Goal: Information Seeking & Learning: Learn about a topic

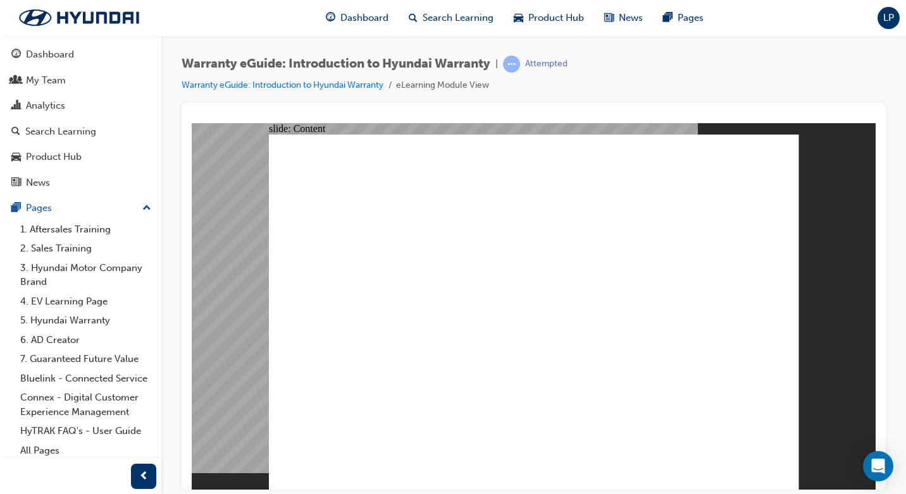
scroll to position [17, 0]
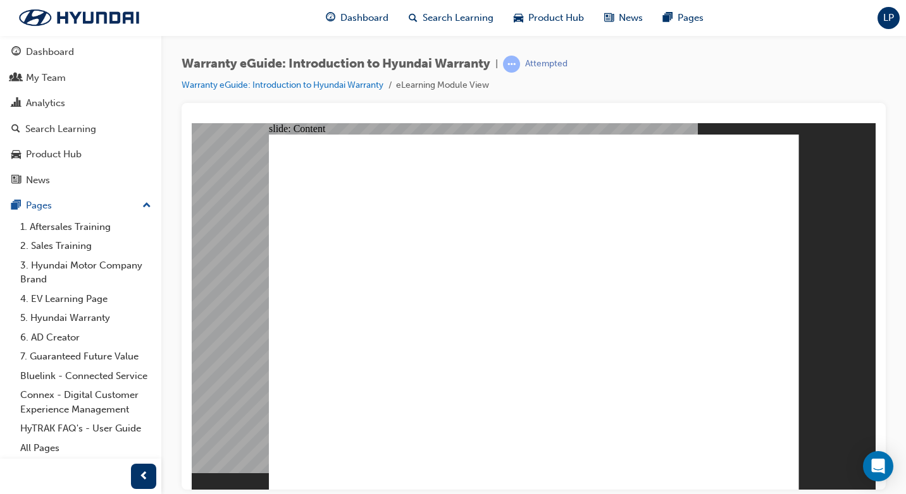
drag, startPoint x: 777, startPoint y: 134, endPoint x: 770, endPoint y: 133, distance: 7.6
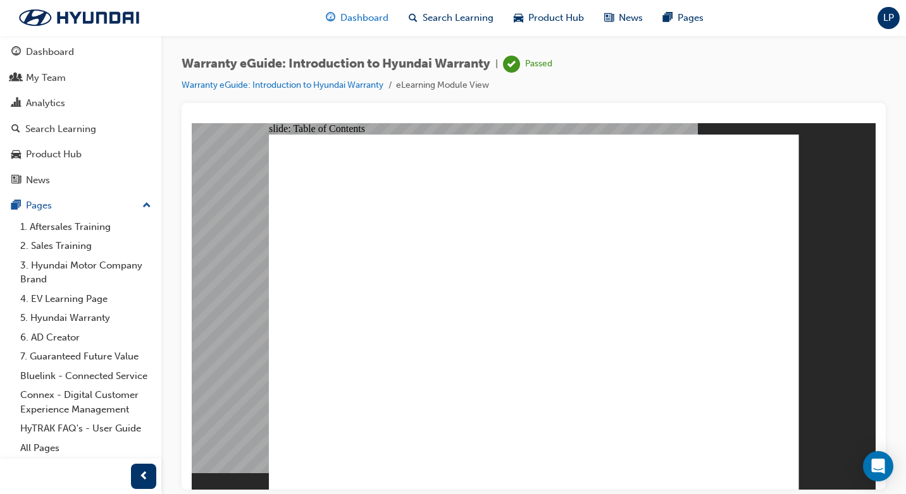
click at [357, 18] on span "Dashboard" at bounding box center [364, 18] width 48 height 15
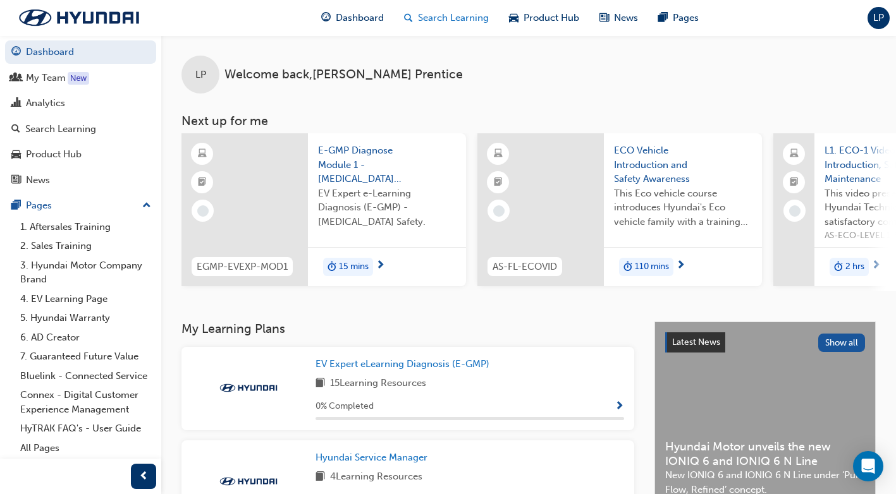
click at [451, 21] on span "Search Learning" at bounding box center [453, 18] width 71 height 15
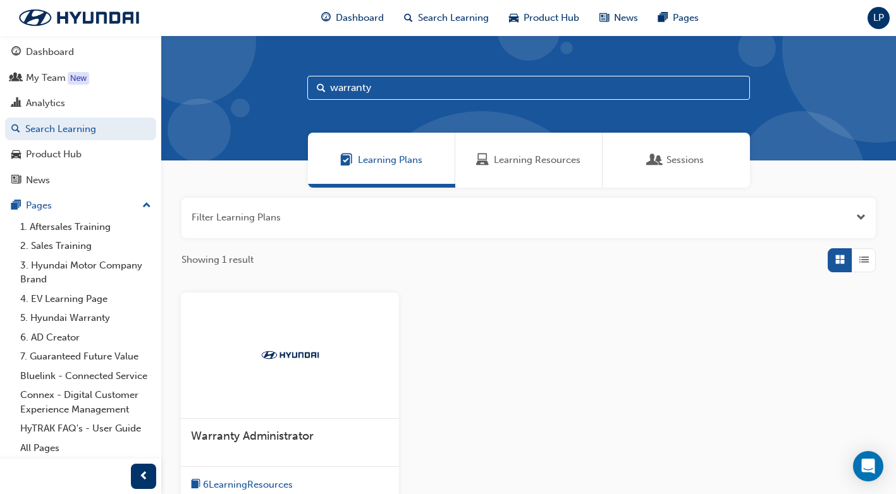
type input "warranty"
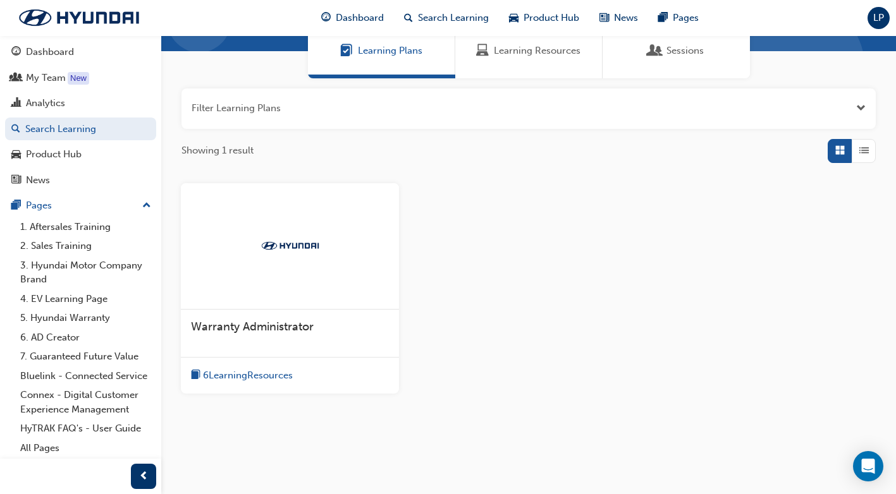
scroll to position [126, 0]
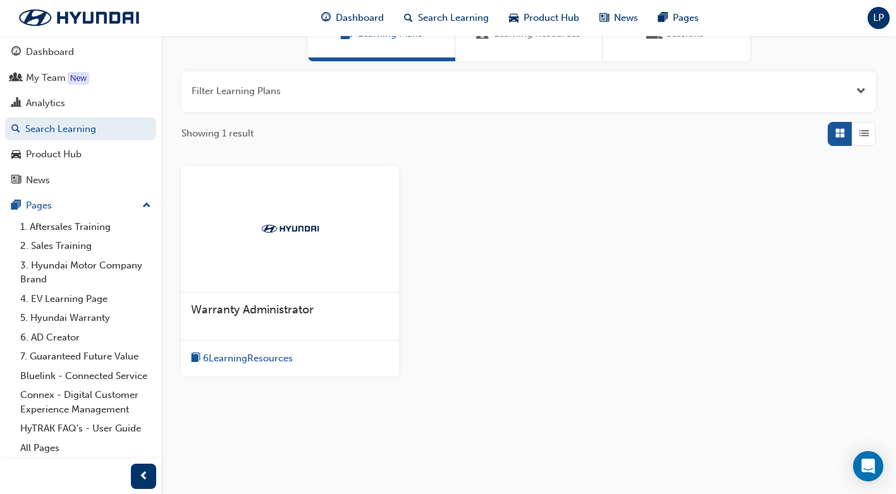
click at [236, 357] on span "6 Learning Resources" at bounding box center [248, 359] width 90 height 15
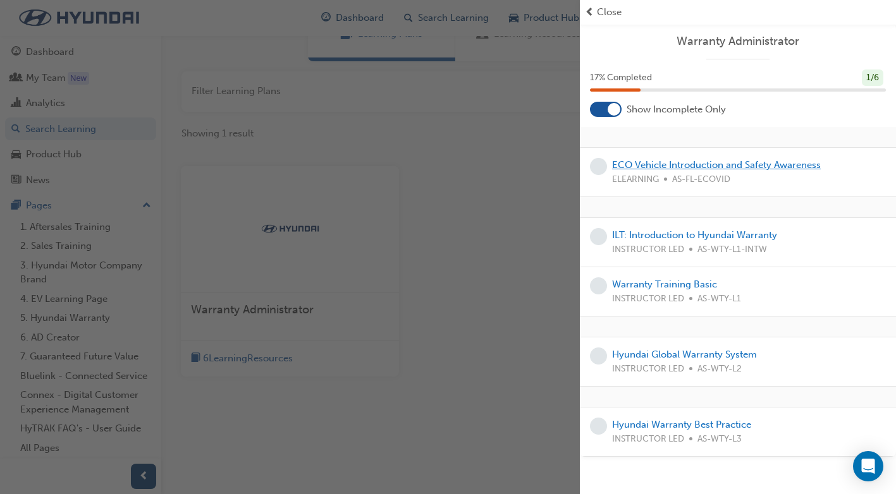
click at [674, 167] on link "ECO Vehicle Introduction and Safety Awareness" at bounding box center [716, 164] width 209 height 11
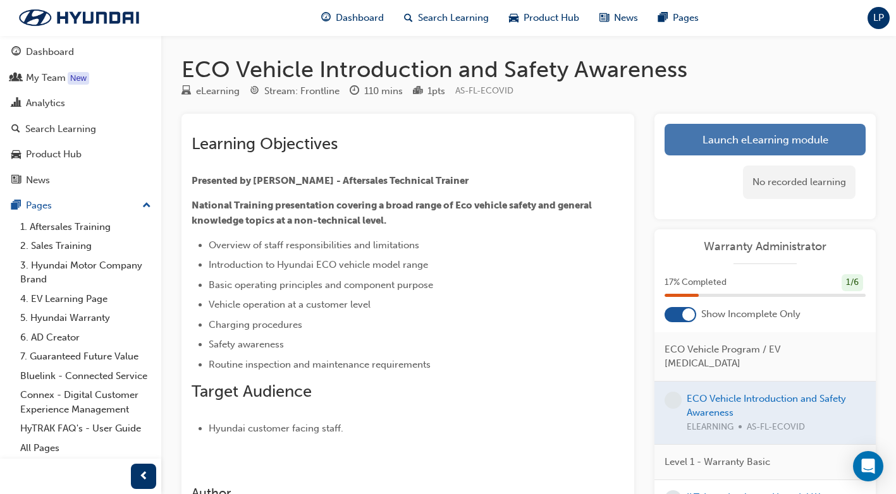
click at [712, 140] on link "Launch eLearning module" at bounding box center [765, 140] width 201 height 32
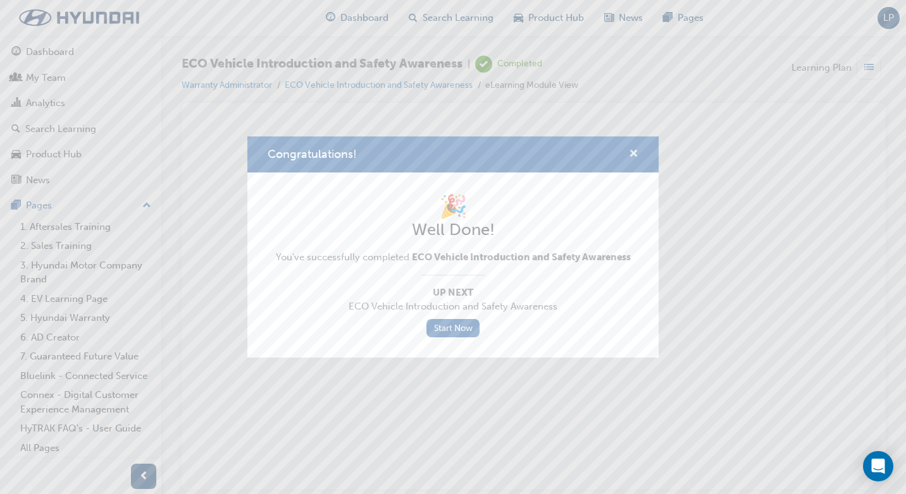
click at [637, 149] on span "cross-icon" at bounding box center [633, 154] width 9 height 11
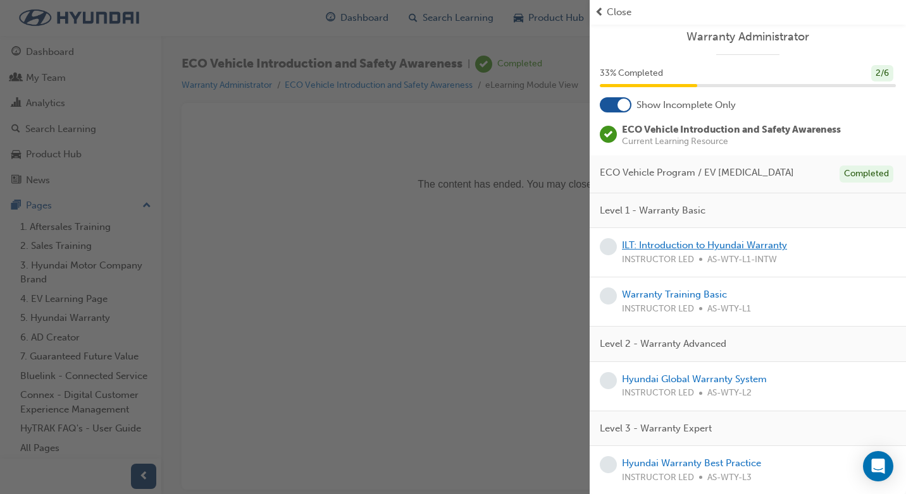
scroll to position [6, 0]
click at [677, 244] on link "ILT: Introduction to Hyundai Warranty" at bounding box center [704, 243] width 165 height 11
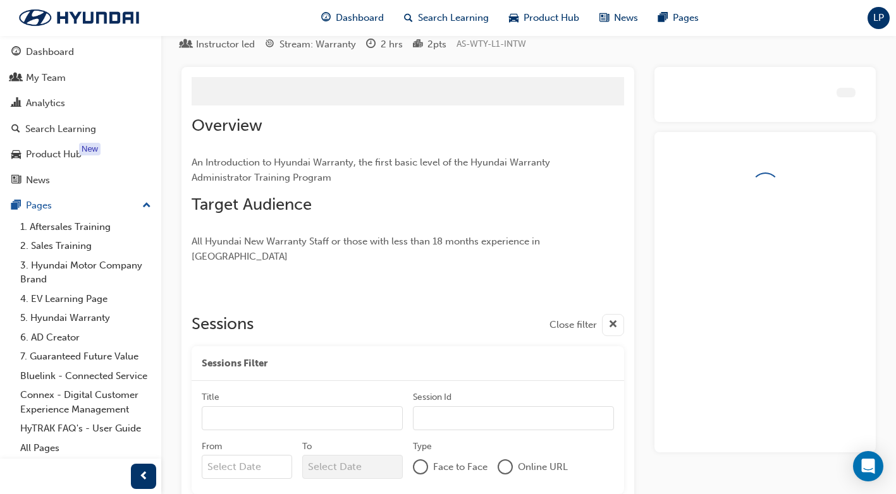
scroll to position [115, 0]
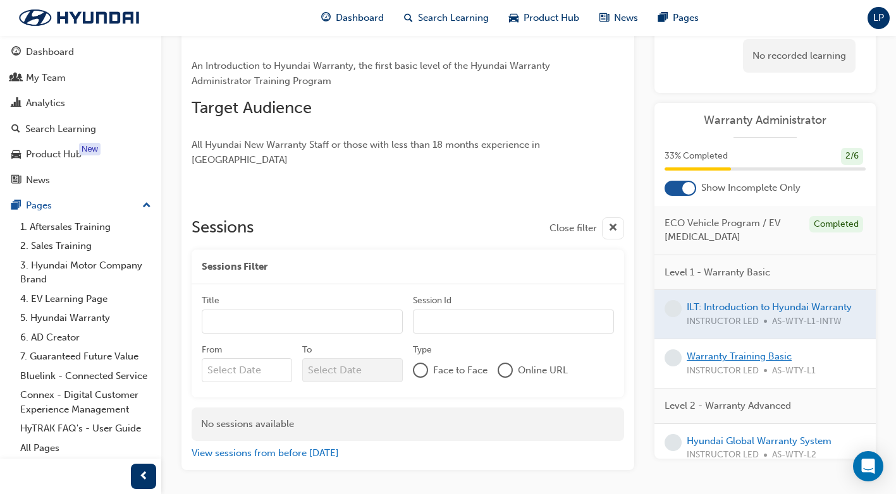
click at [732, 354] on link "Warranty Training Basic" at bounding box center [739, 356] width 105 height 11
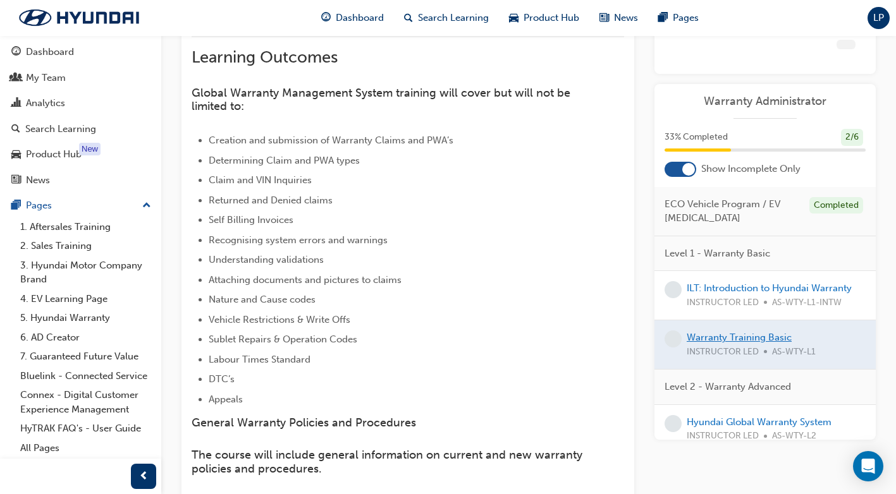
scroll to position [115, 0]
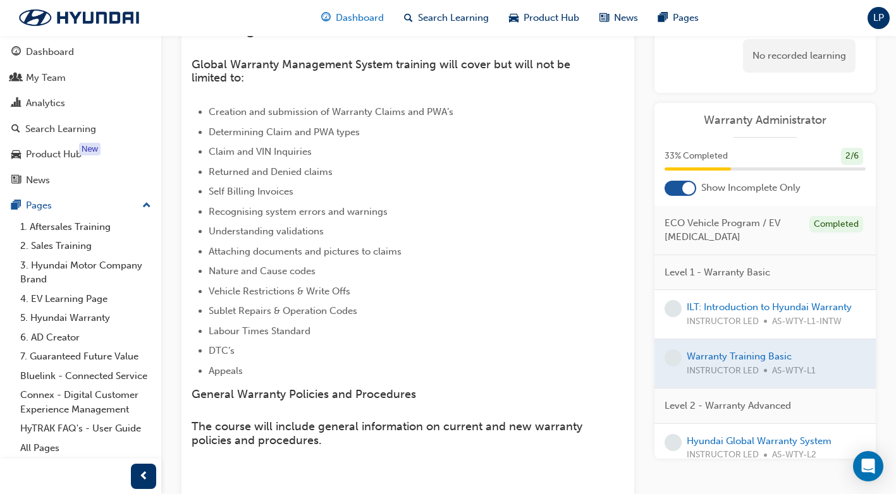
click at [349, 16] on span "Dashboard" at bounding box center [360, 18] width 48 height 15
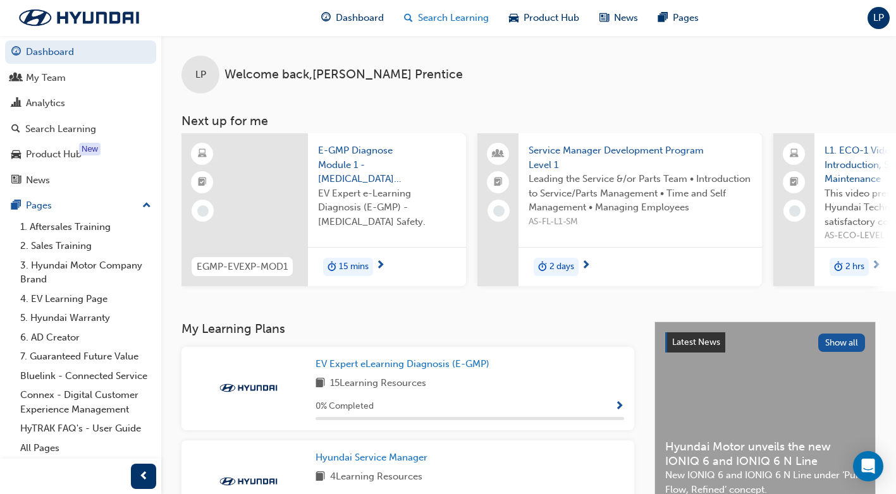
click at [431, 14] on span "Search Learning" at bounding box center [453, 18] width 71 height 15
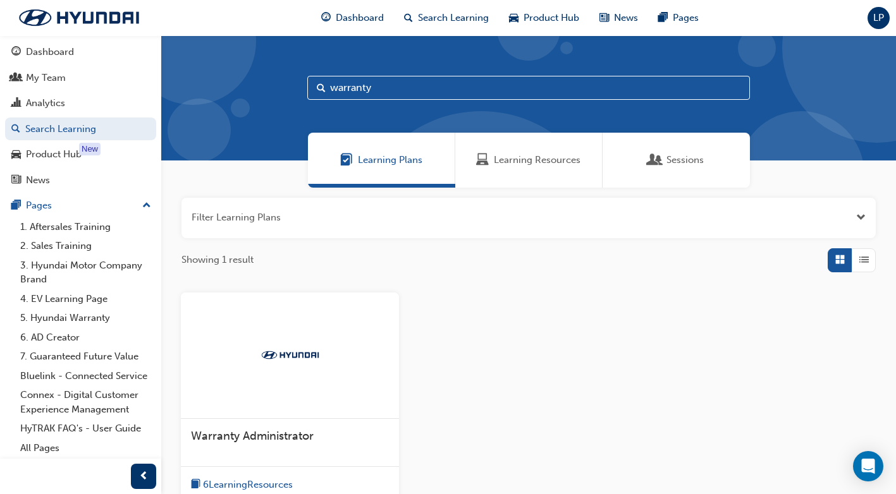
click at [525, 171] on div "Learning Resources" at bounding box center [528, 160] width 147 height 55
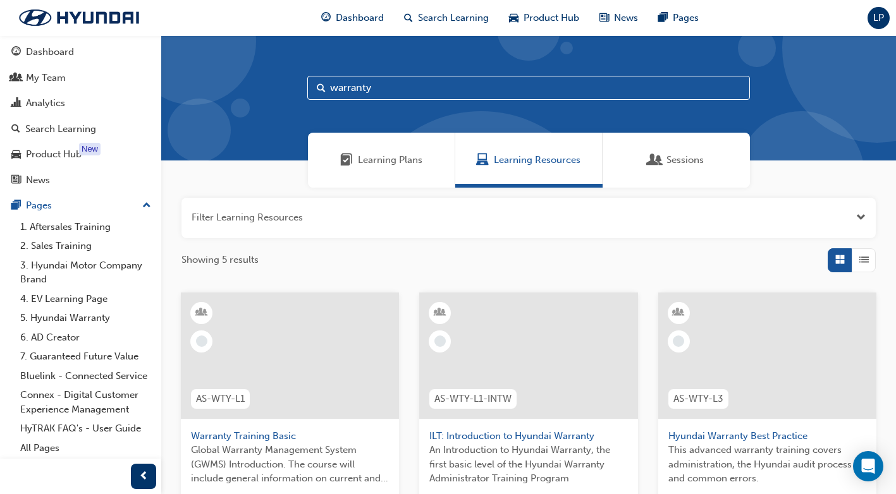
click at [689, 166] on span "Sessions" at bounding box center [684, 160] width 37 height 15
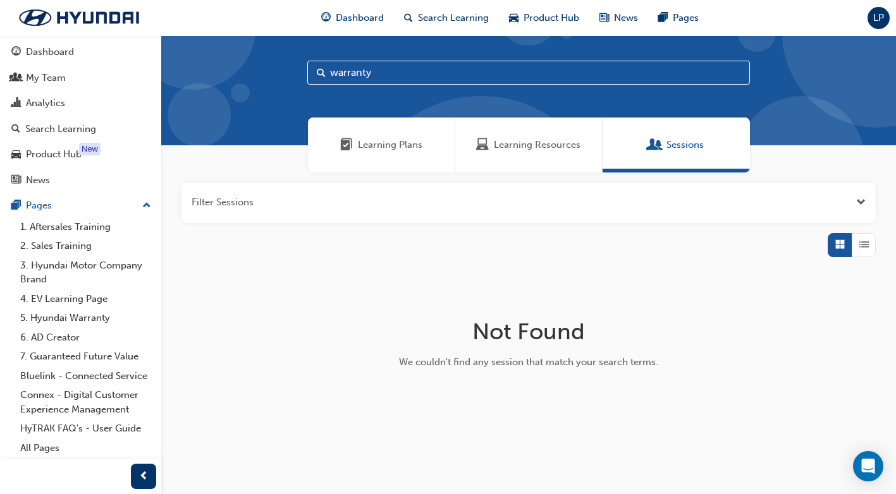
scroll to position [23, 0]
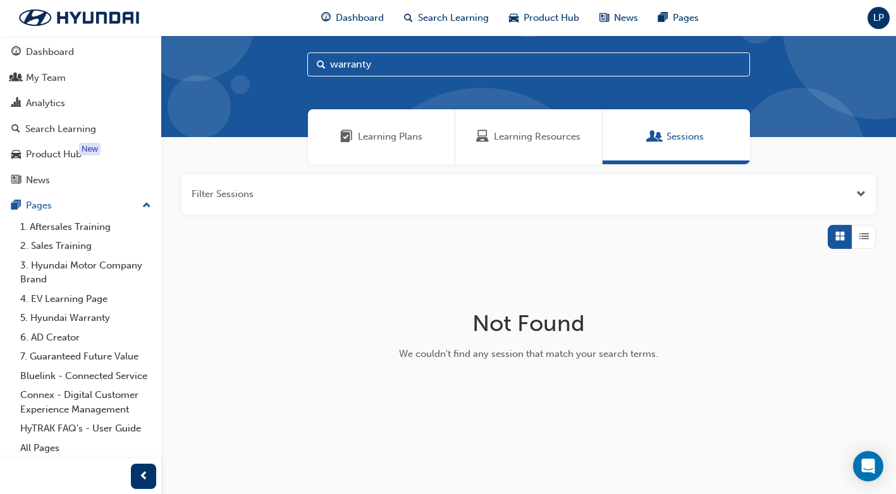
click at [527, 147] on div "Learning Resources" at bounding box center [528, 136] width 147 height 55
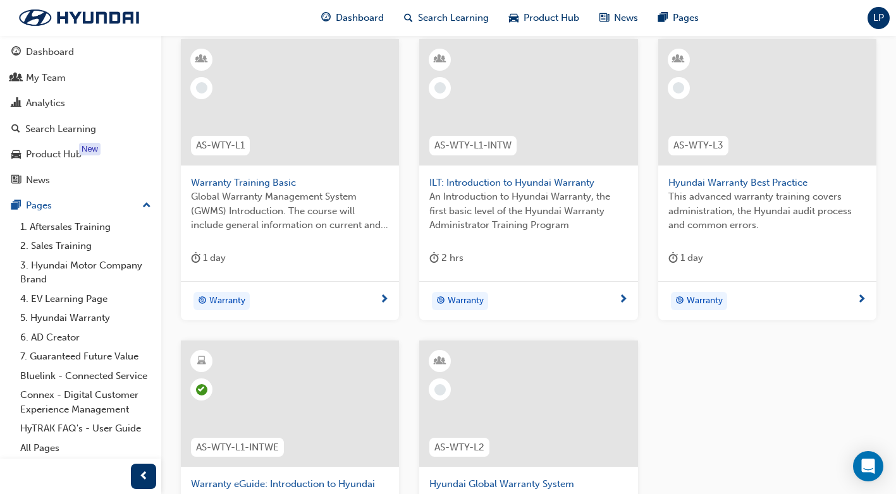
scroll to position [213, 0]
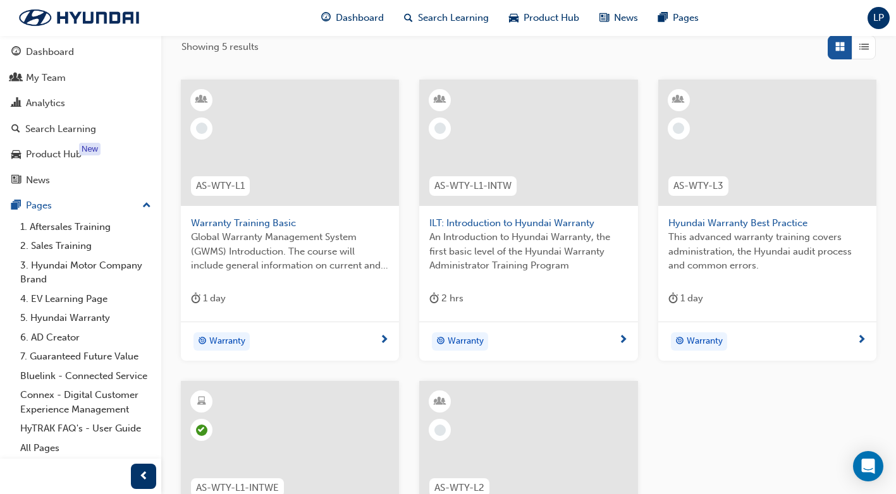
click at [520, 174] on div "AS-WTY-L1-INTW" at bounding box center [472, 186] width 107 height 40
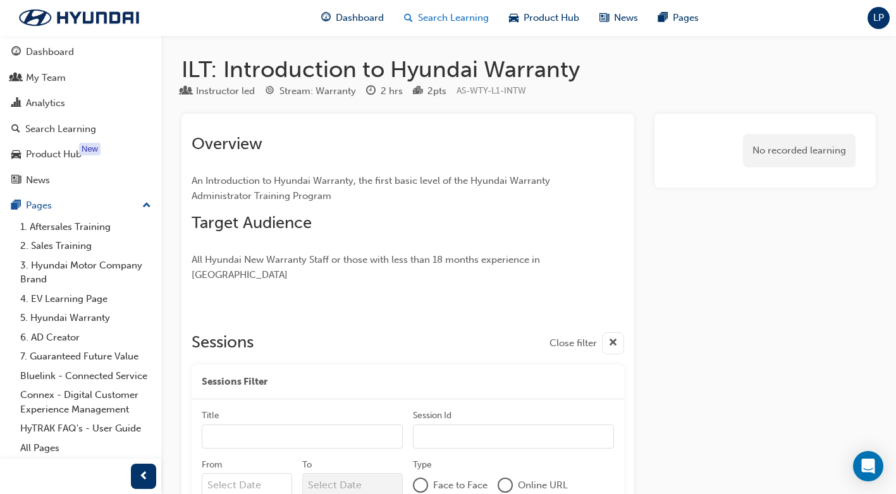
click at [433, 16] on span "Search Learning" at bounding box center [453, 18] width 71 height 15
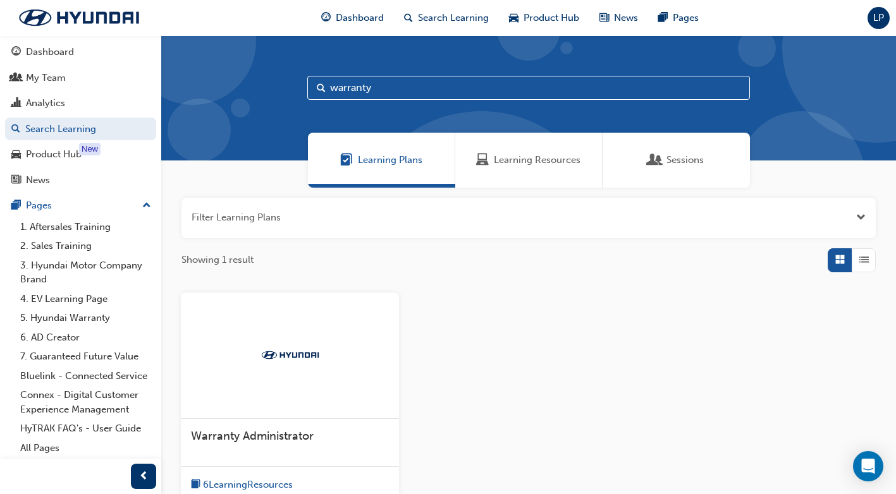
click at [517, 168] on div "Learning Resources" at bounding box center [528, 160] width 147 height 55
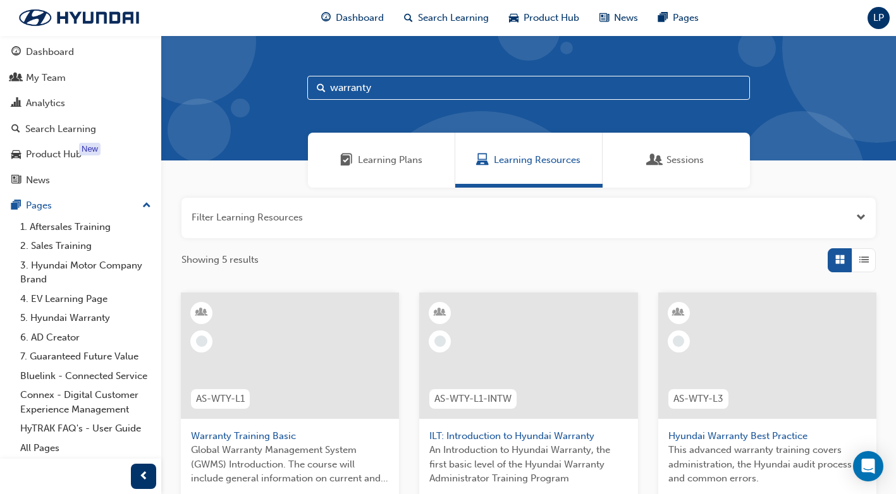
scroll to position [190, 0]
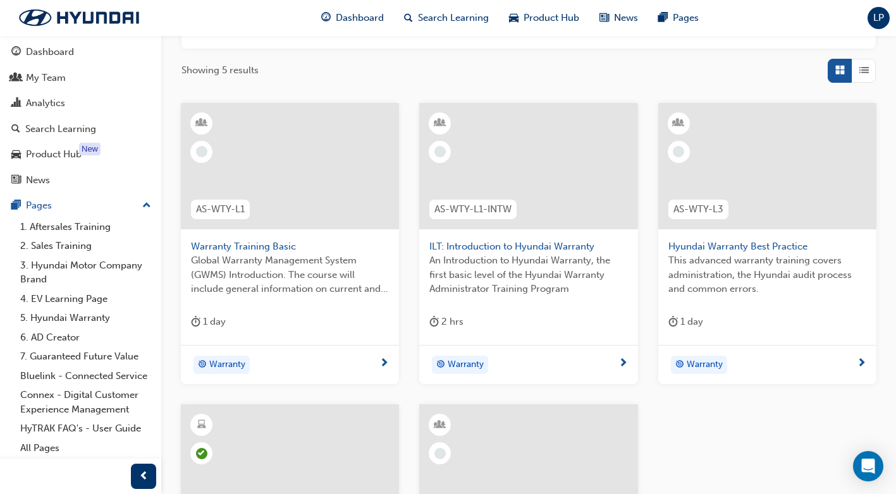
click at [474, 206] on span "AS-WTY-L1-INTW" at bounding box center [472, 209] width 77 height 15
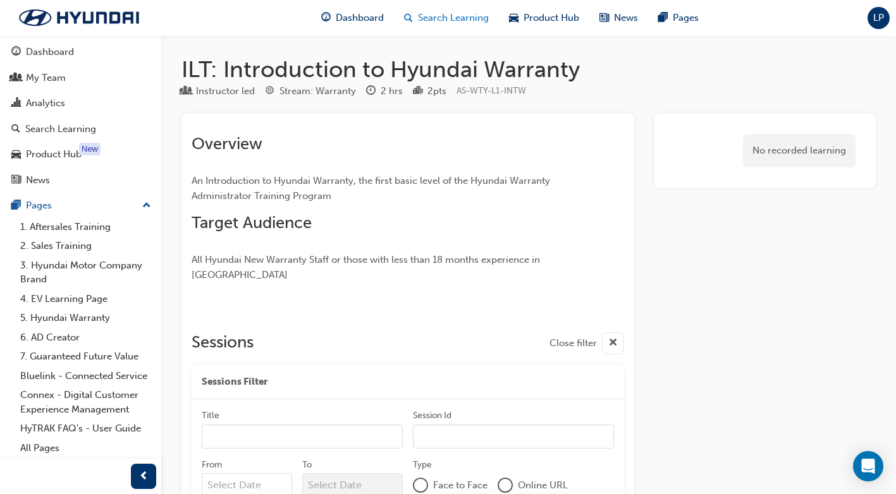
click at [467, 20] on span "Search Learning" at bounding box center [453, 18] width 71 height 15
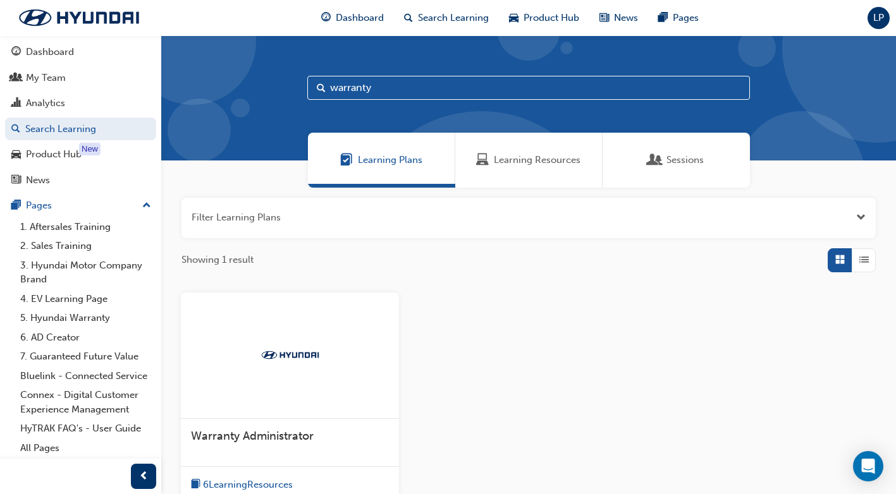
click at [551, 163] on span "Learning Resources" at bounding box center [537, 160] width 87 height 15
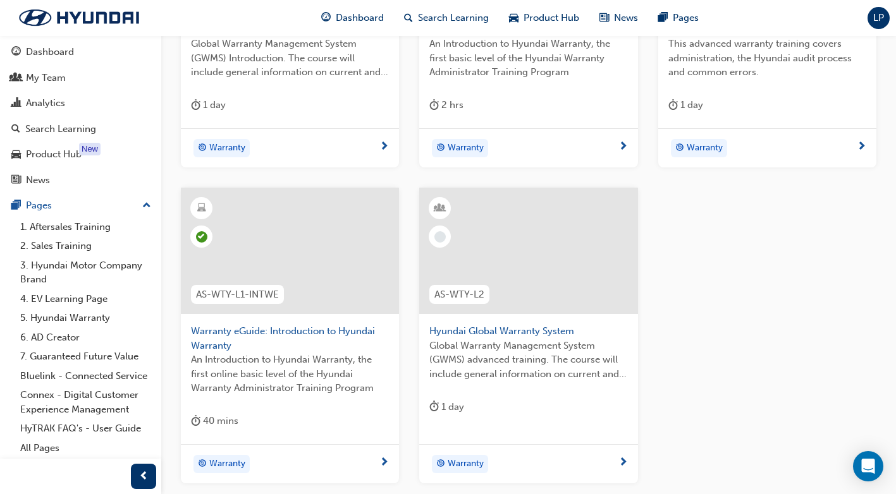
scroll to position [443, 0]
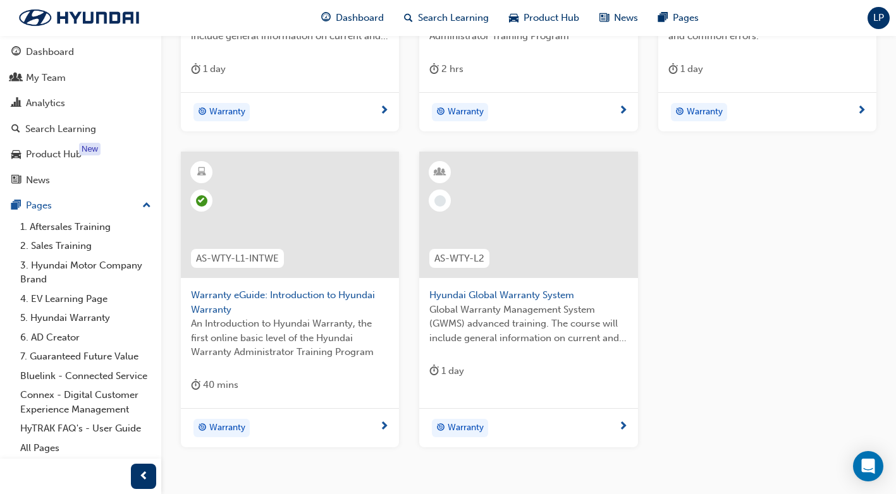
click at [611, 113] on div "Warranty" at bounding box center [523, 112] width 188 height 19
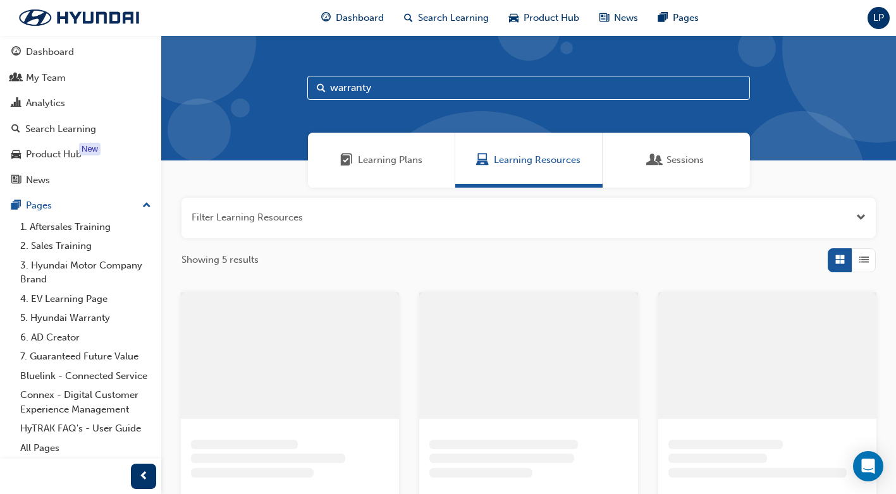
scroll to position [414, 0]
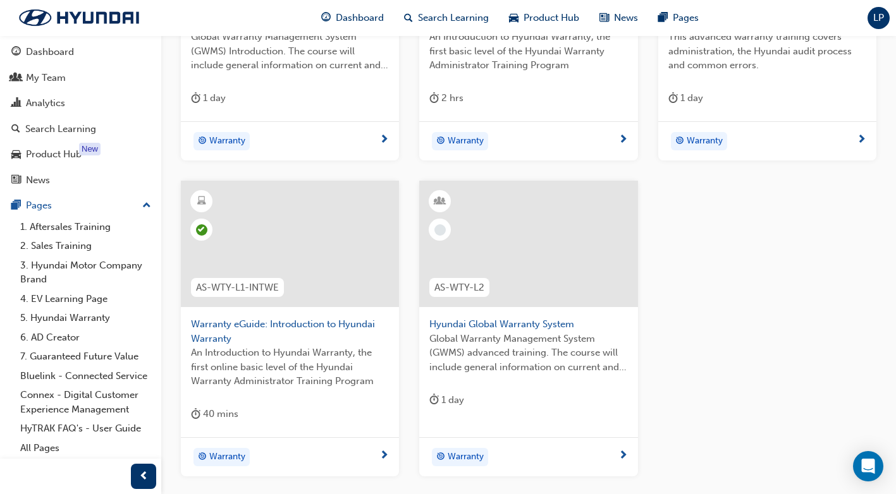
click at [501, 224] on div at bounding box center [528, 244] width 218 height 126
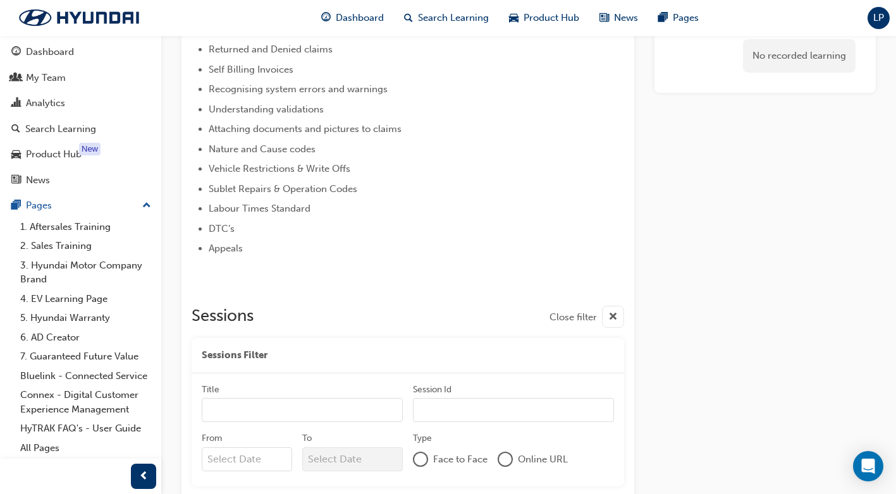
scroll to position [224, 0]
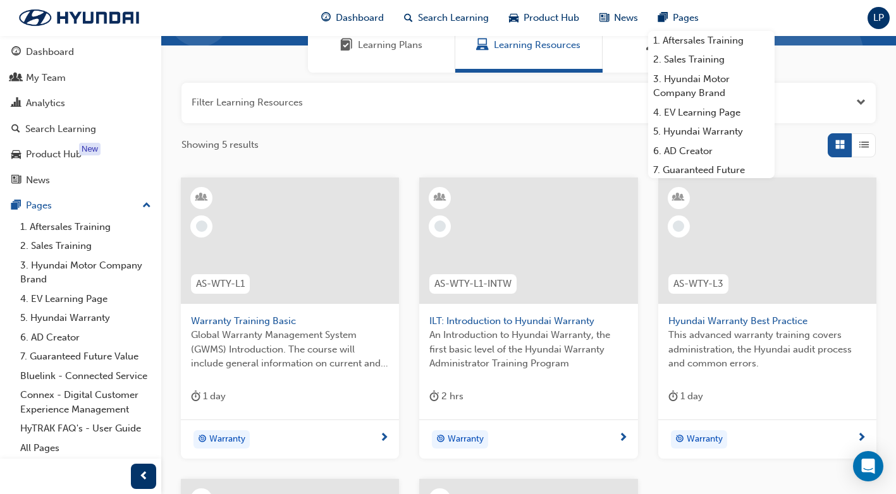
scroll to position [97, 0]
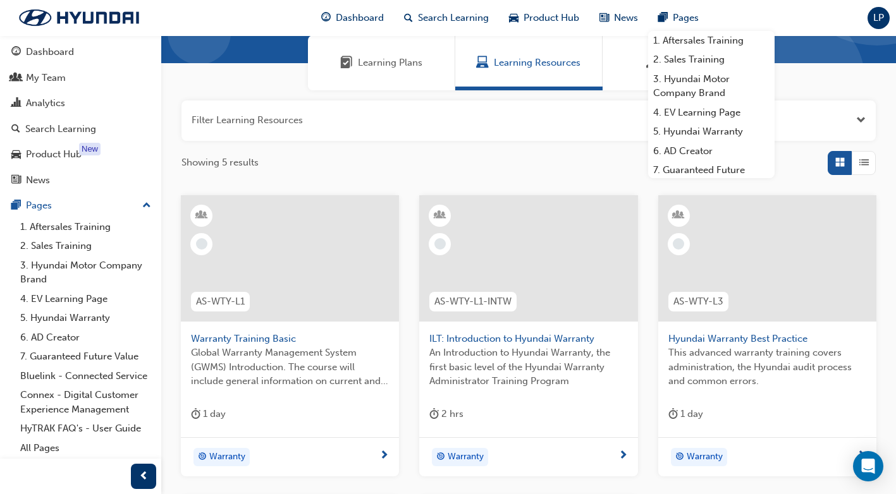
click at [433, 246] on div at bounding box center [440, 244] width 22 height 22
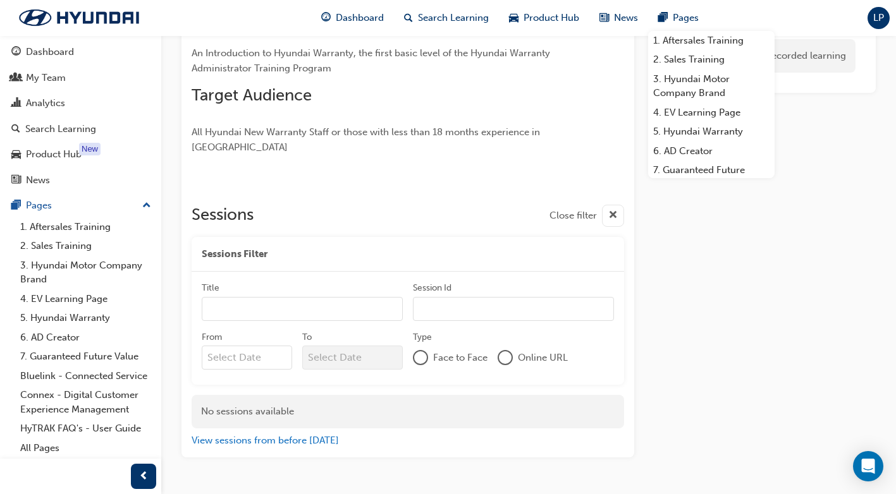
scroll to position [148, 0]
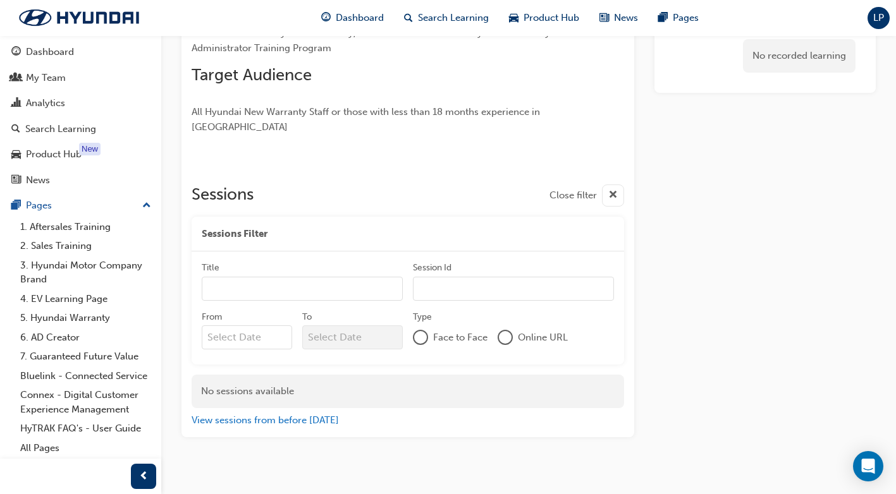
click at [611, 188] on span "cross-icon" at bounding box center [612, 196] width 9 height 16
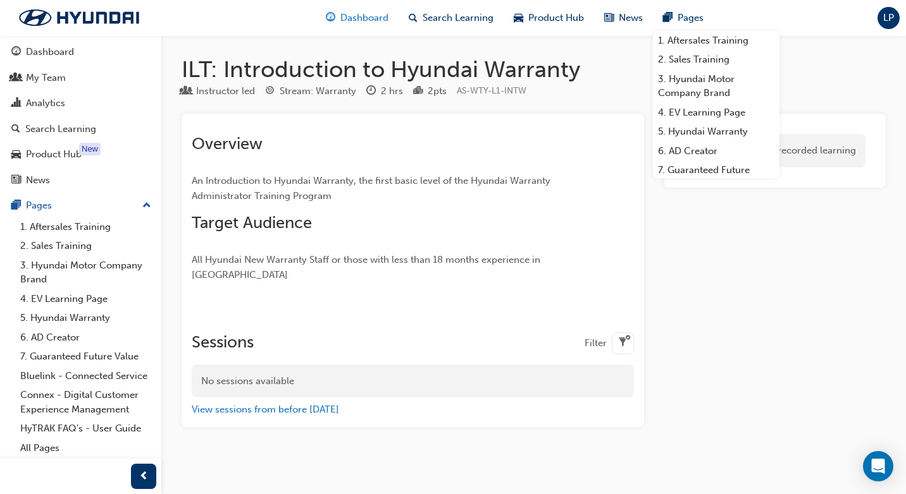
click at [345, 15] on span "Dashboard" at bounding box center [364, 18] width 48 height 15
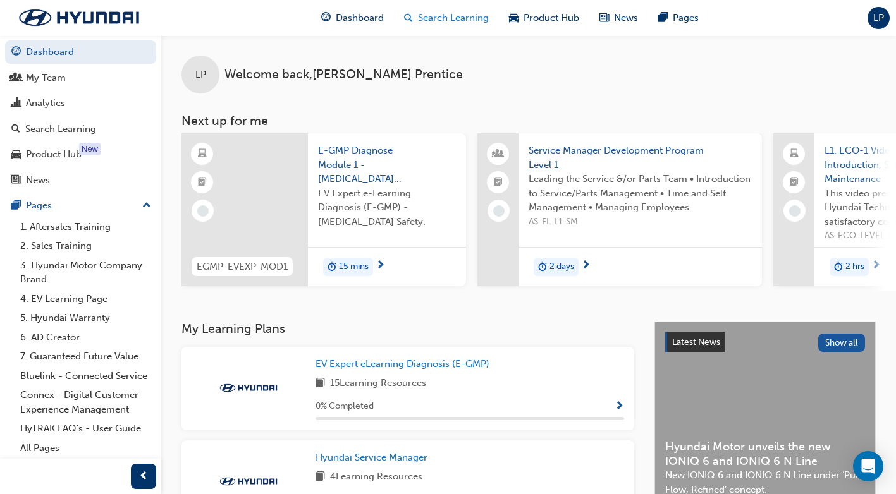
click at [436, 16] on span "Search Learning" at bounding box center [453, 18] width 71 height 15
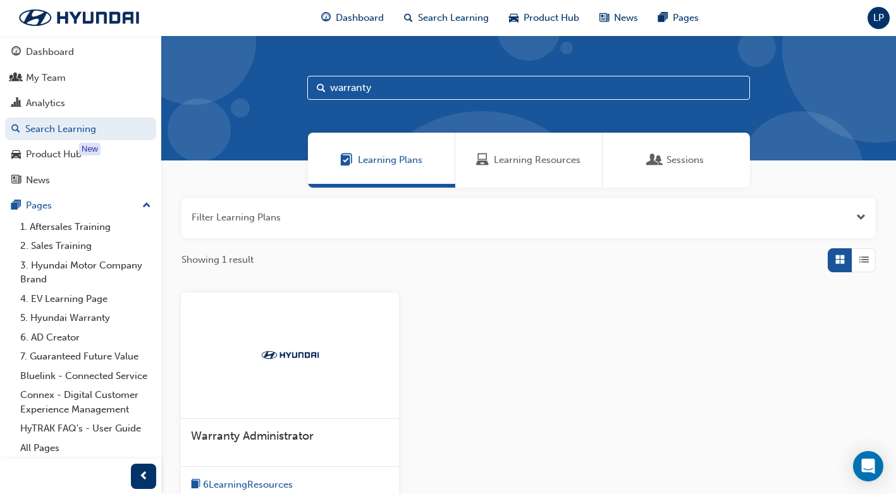
click at [388, 90] on input "warranty" at bounding box center [528, 88] width 443 height 24
click at [352, 11] on span "Dashboard" at bounding box center [360, 18] width 48 height 15
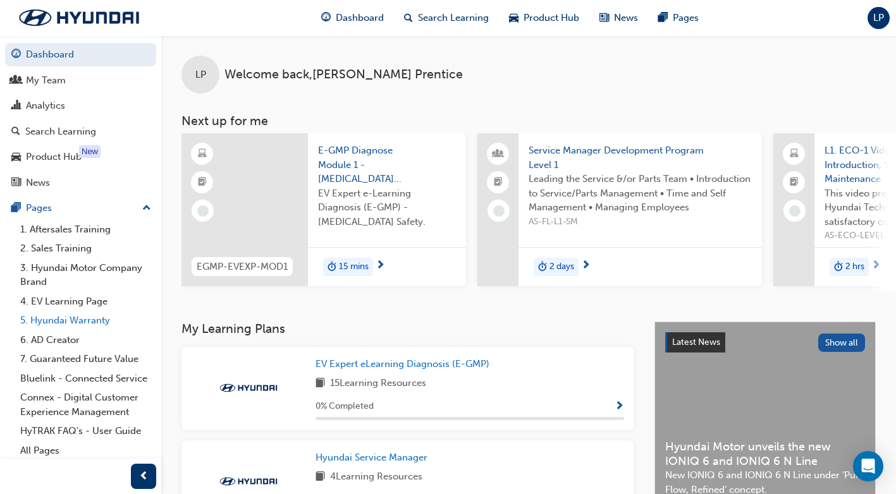
click at [54, 321] on link "5. Hyundai Warranty" at bounding box center [85, 321] width 141 height 20
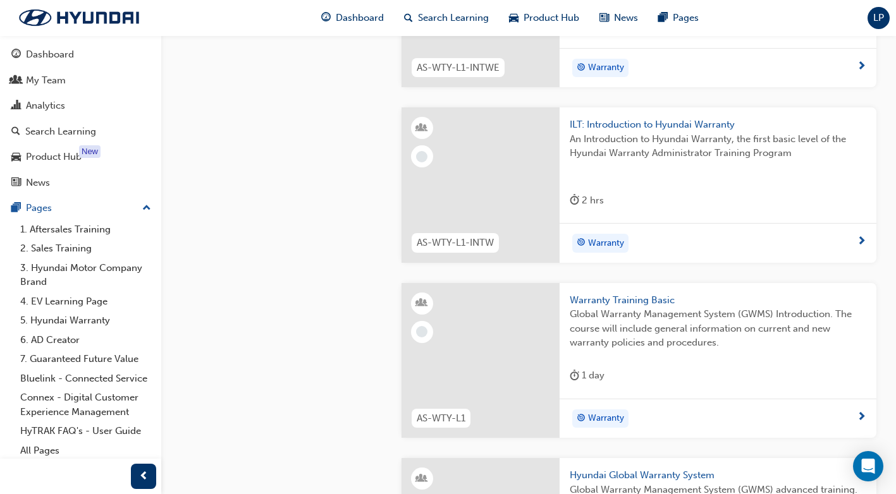
scroll to position [949, 0]
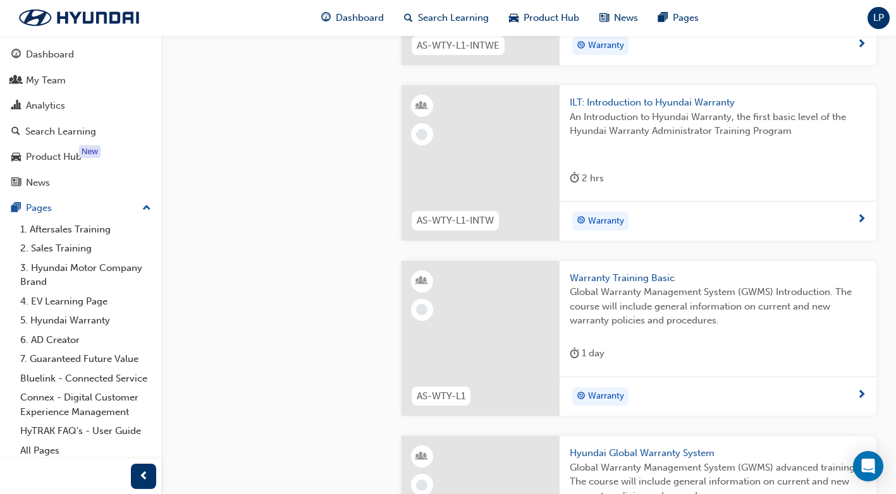
click at [610, 229] on span "Warranty" at bounding box center [606, 221] width 36 height 15
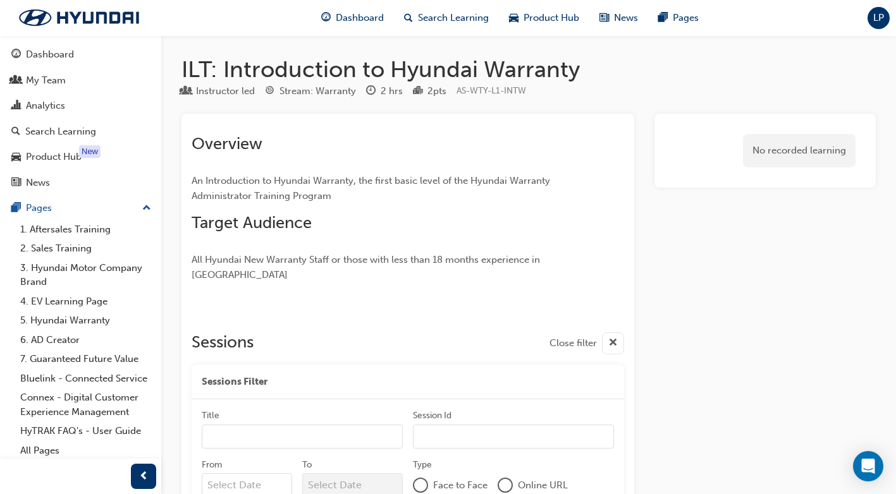
click at [616, 336] on span "cross-icon" at bounding box center [612, 344] width 9 height 16
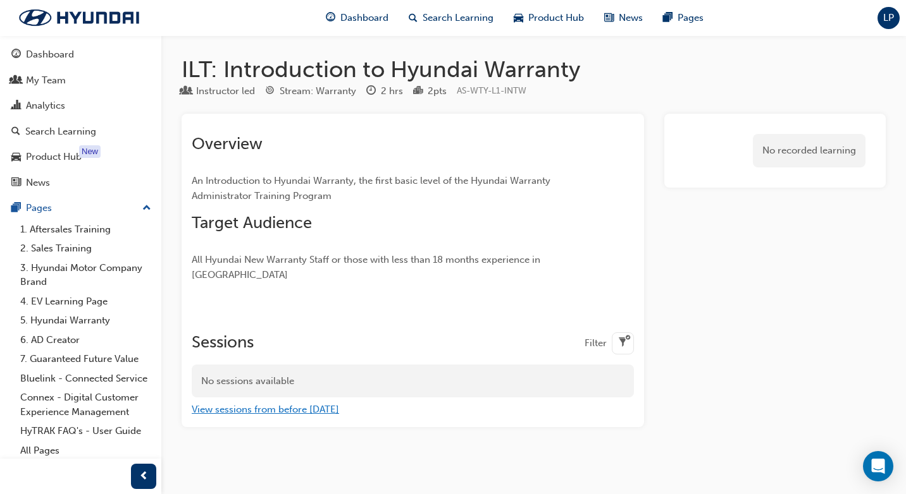
click at [265, 403] on button "View sessions from before [DATE]" at bounding box center [265, 410] width 147 height 15
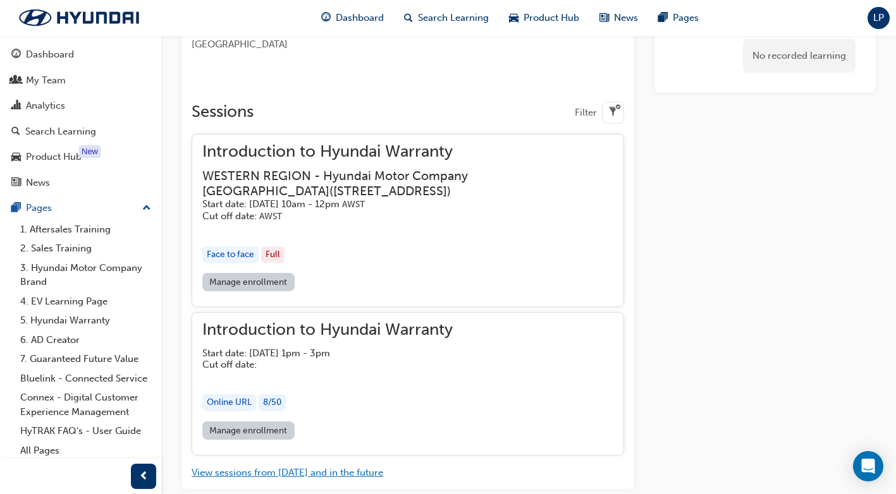
scroll to position [253, 0]
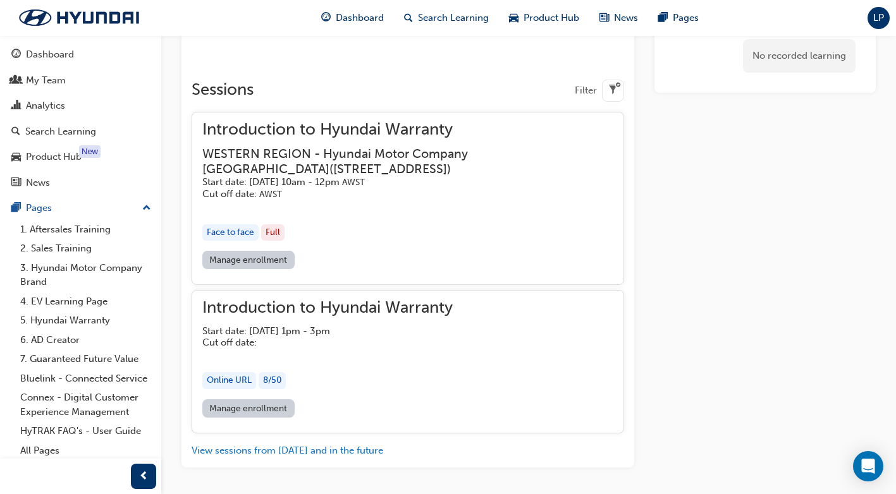
click at [429, 303] on div "Introduction to Hyundai Warranty Start date: [DATE] 1pm - 3pm Cut off date:" at bounding box center [327, 324] width 250 height 47
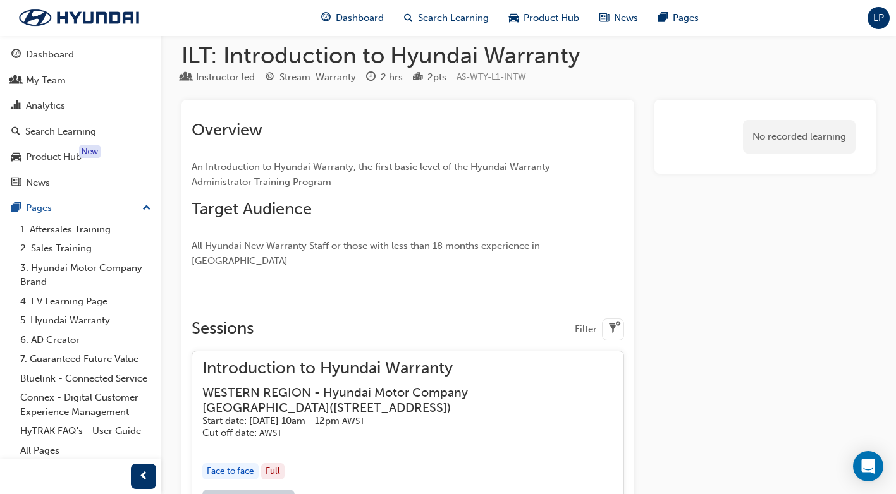
scroll to position [0, 0]
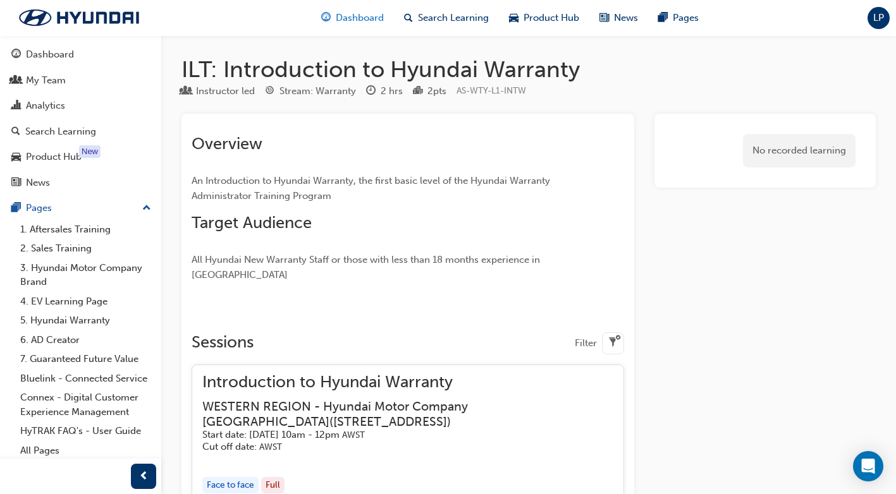
click at [348, 16] on span "Dashboard" at bounding box center [360, 18] width 48 height 15
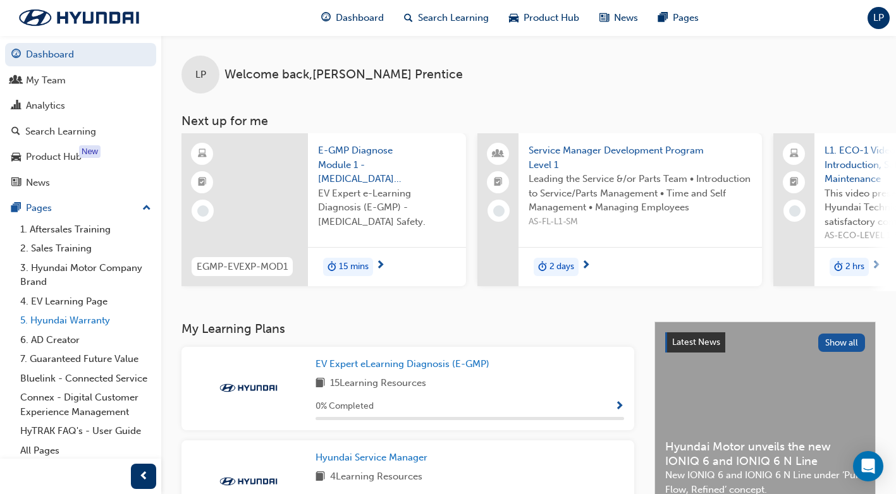
click at [58, 320] on link "5. Hyundai Warranty" at bounding box center [85, 321] width 141 height 20
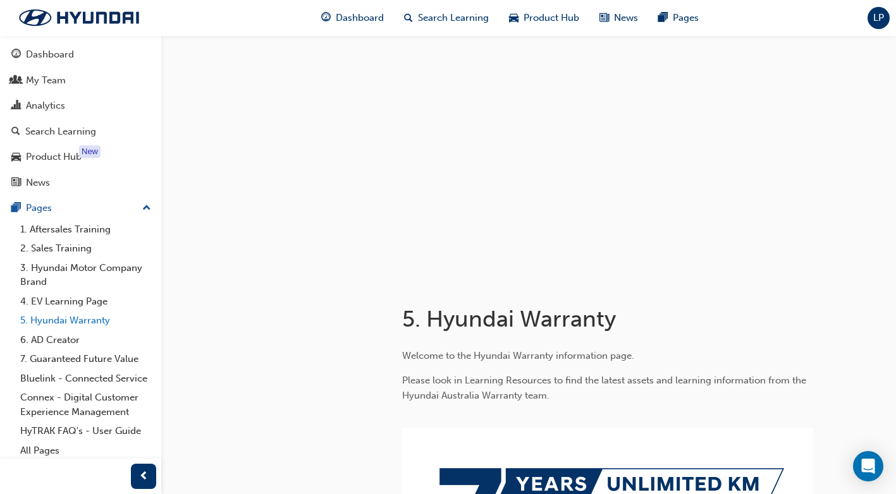
click at [59, 320] on link "5. Hyundai Warranty" at bounding box center [85, 321] width 141 height 20
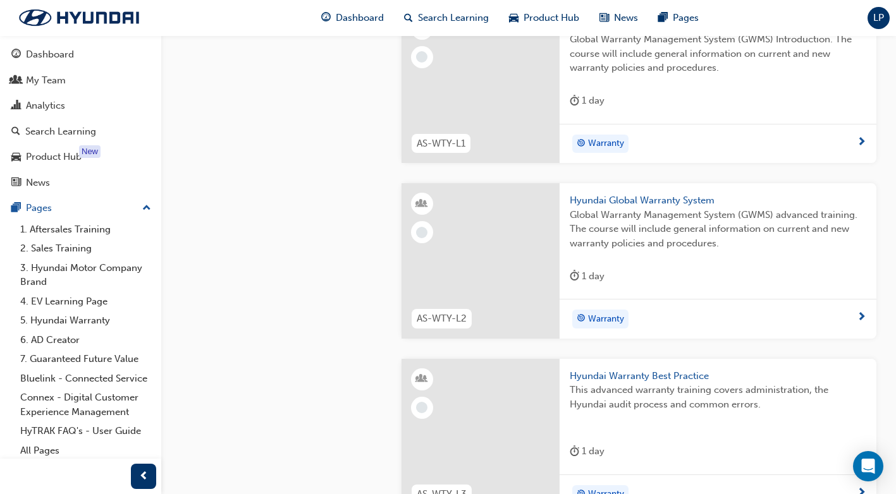
scroll to position [1179, 0]
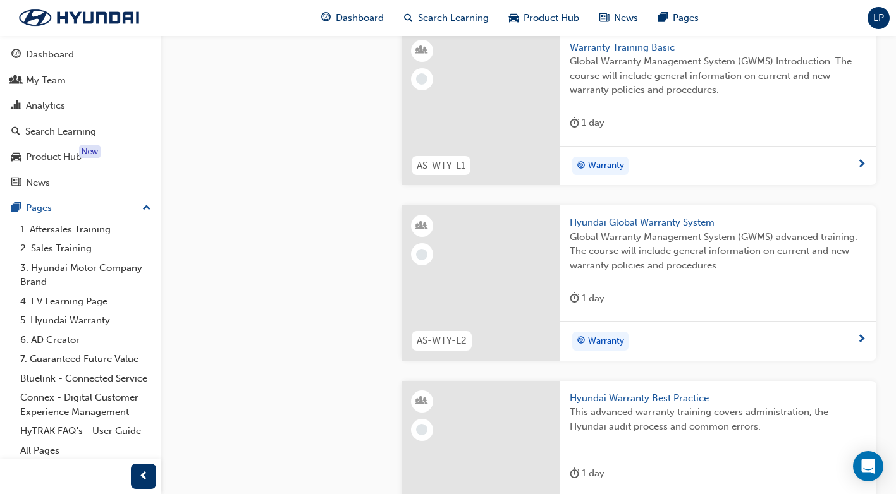
click at [596, 173] on span "Warranty" at bounding box center [606, 166] width 36 height 15
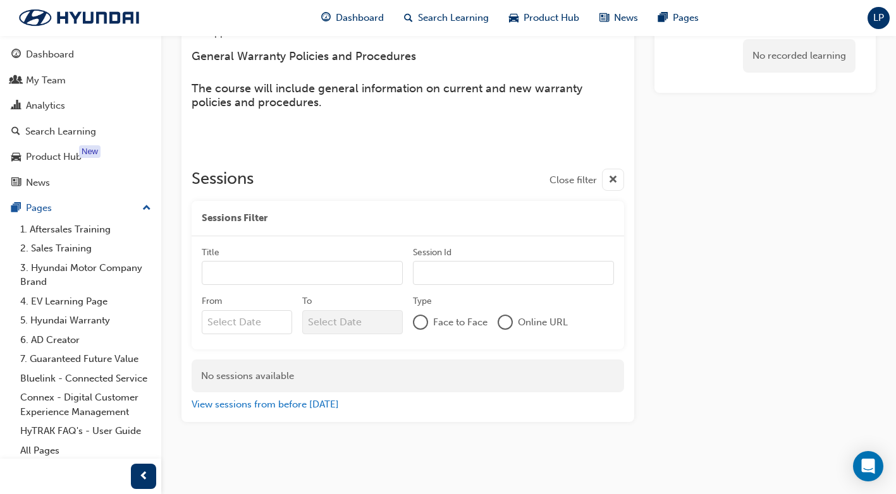
scroll to position [453, 0]
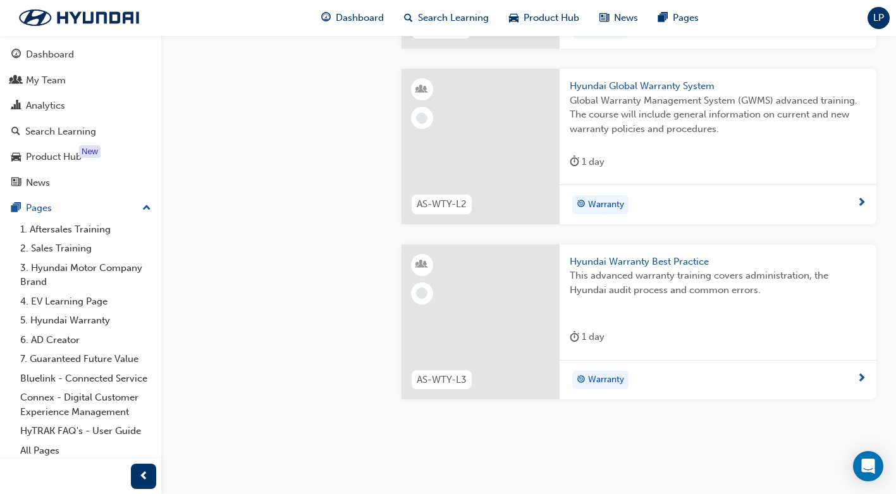
scroll to position [1369, 0]
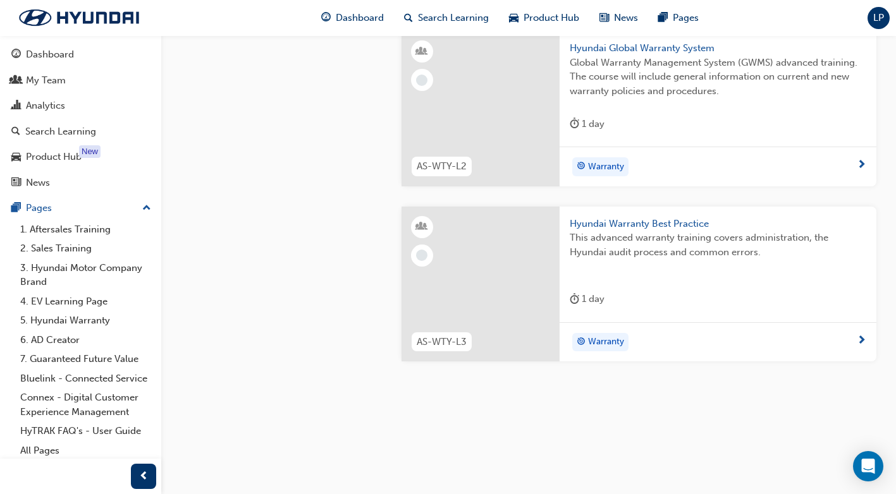
click at [610, 340] on span "Warranty" at bounding box center [606, 342] width 36 height 15
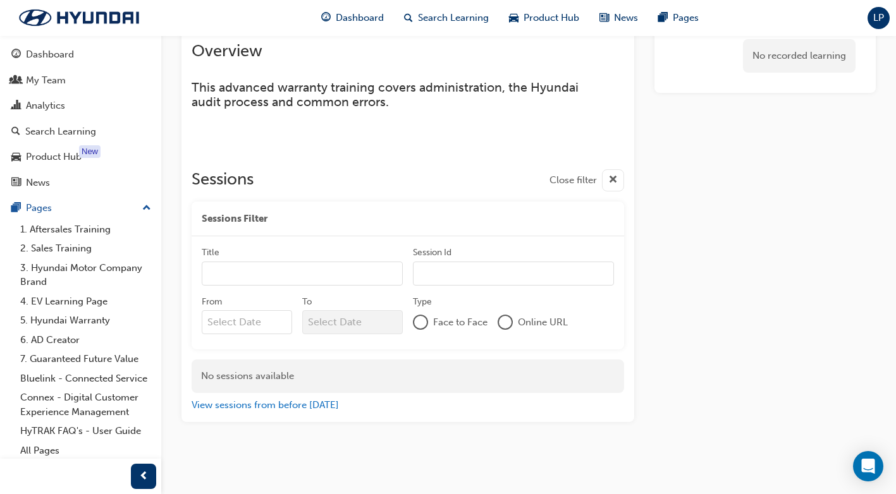
scroll to position [170, 0]
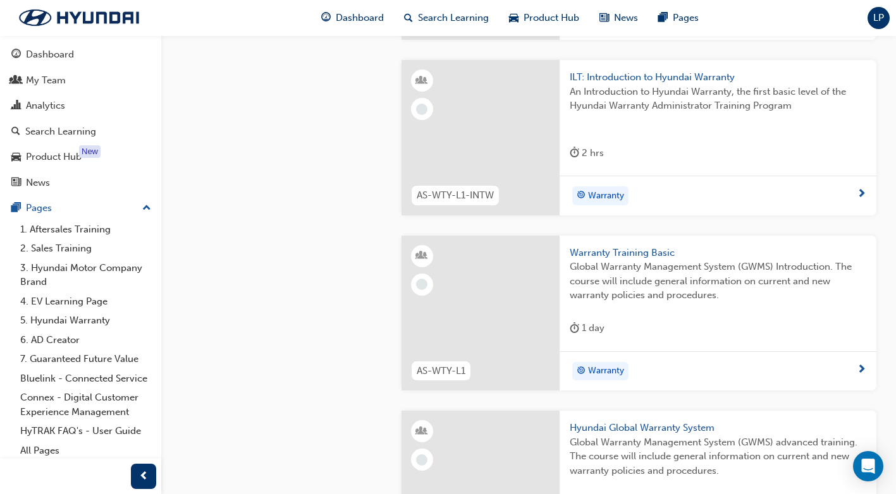
scroll to position [800, 0]
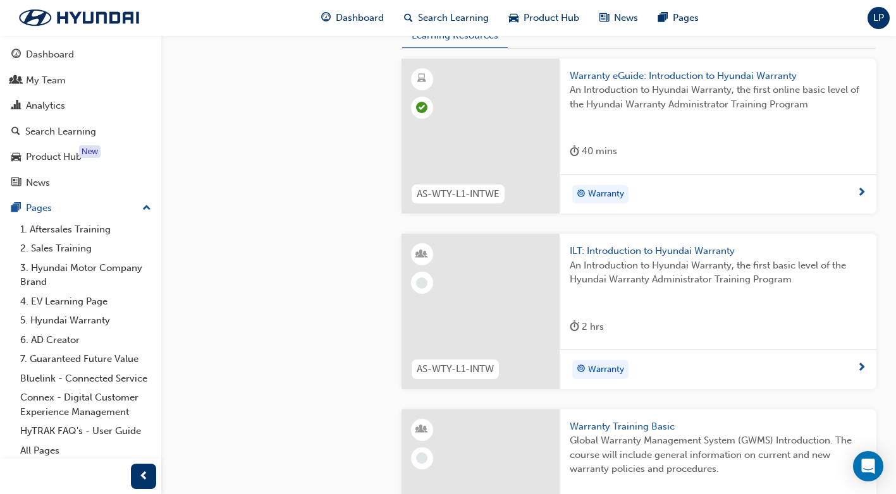
click at [630, 259] on span "ILT: Introduction to Hyundai Warranty" at bounding box center [718, 251] width 297 height 15
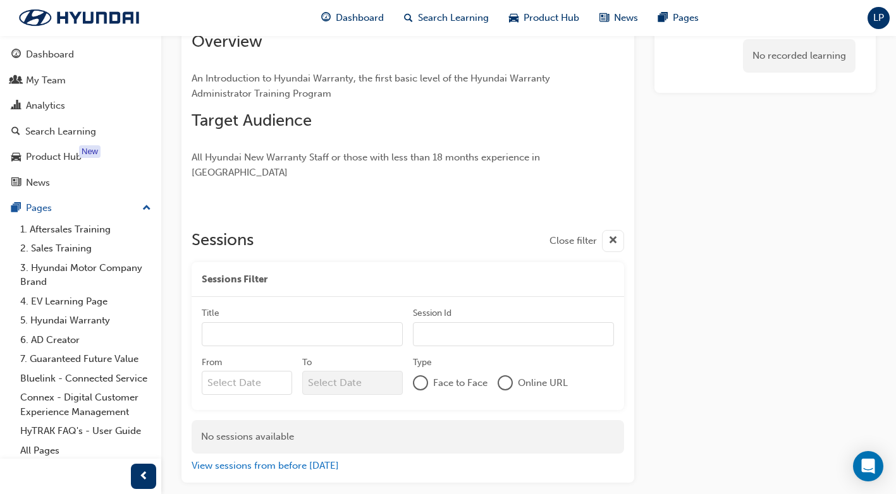
scroll to position [126, 0]
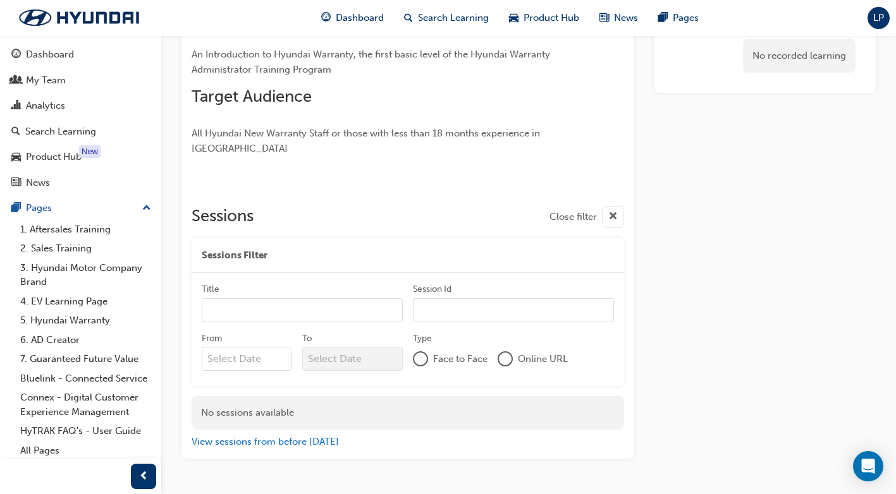
click at [504, 353] on div at bounding box center [505, 359] width 13 height 13
click at [613, 209] on span "cross-icon" at bounding box center [612, 217] width 9 height 16
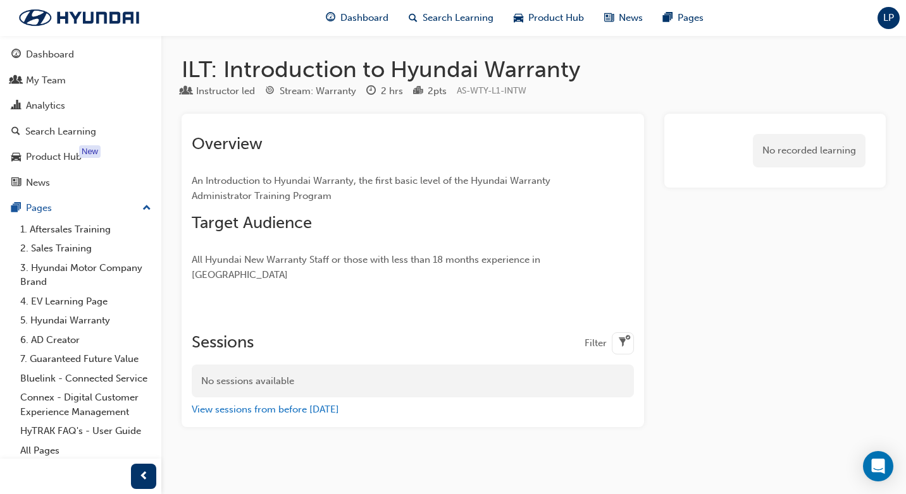
click at [621, 336] on span "filter-icon" at bounding box center [622, 344] width 9 height 16
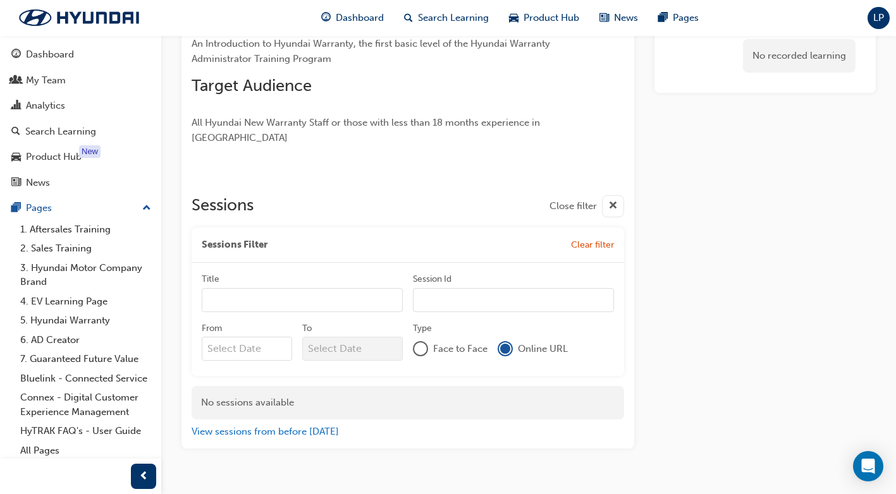
scroll to position [149, 0]
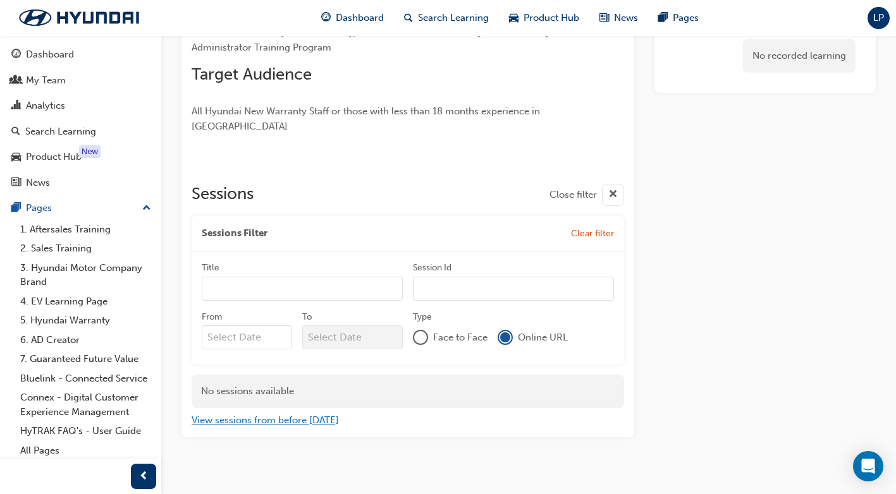
click at [235, 414] on button "View sessions from before [DATE]" at bounding box center [265, 421] width 147 height 15
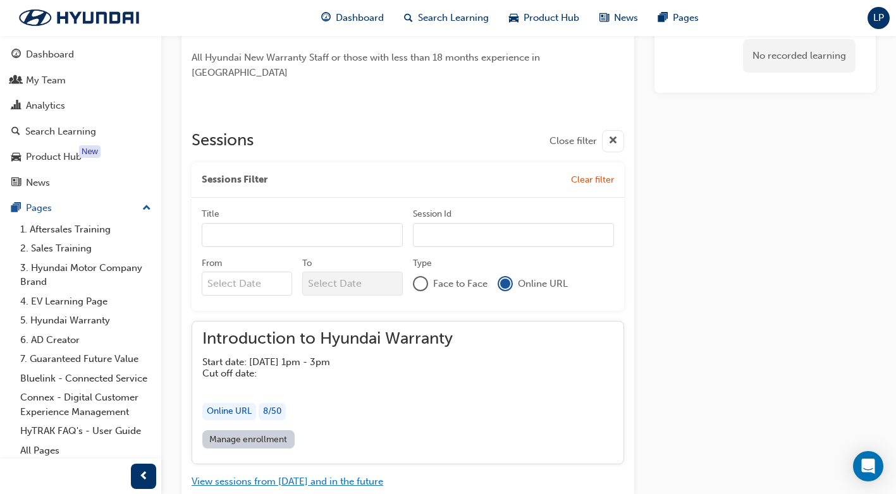
scroll to position [264, 0]
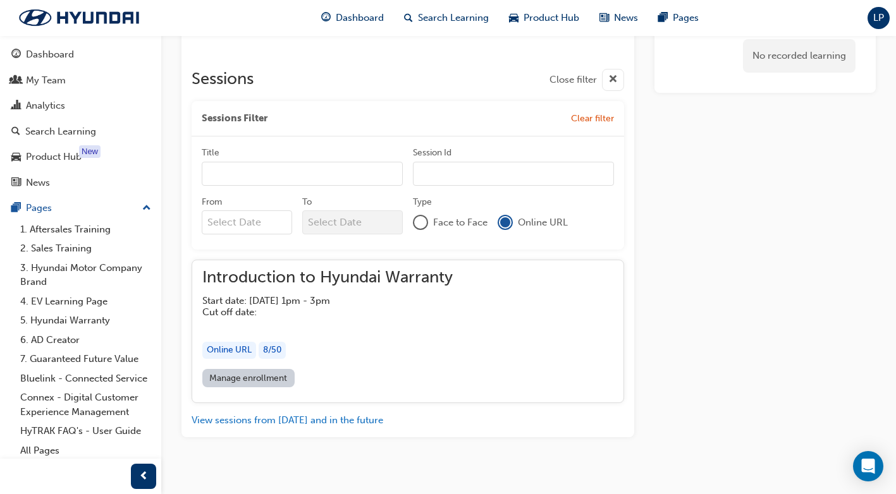
click at [216, 342] on div "Online URL" at bounding box center [229, 350] width 54 height 17
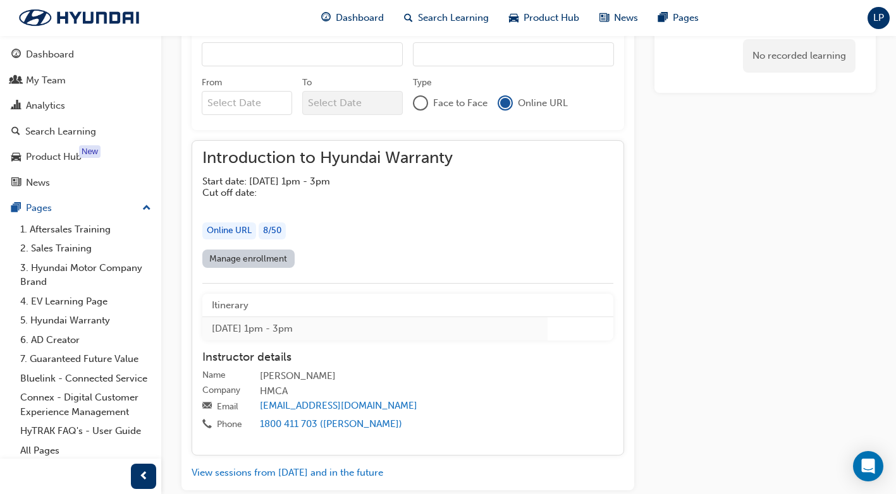
scroll to position [436, 0]
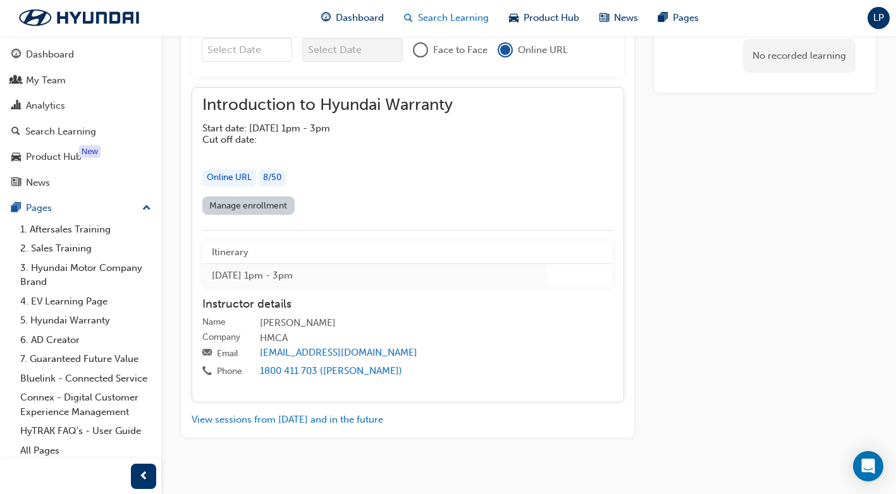
click at [443, 12] on span "Search Learning" at bounding box center [453, 18] width 71 height 15
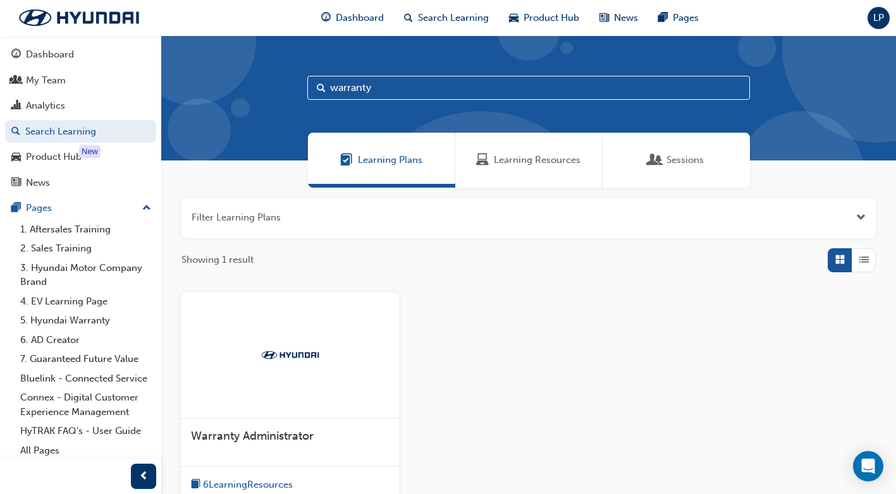
click at [527, 168] on div "Learning Resources" at bounding box center [528, 160] width 147 height 55
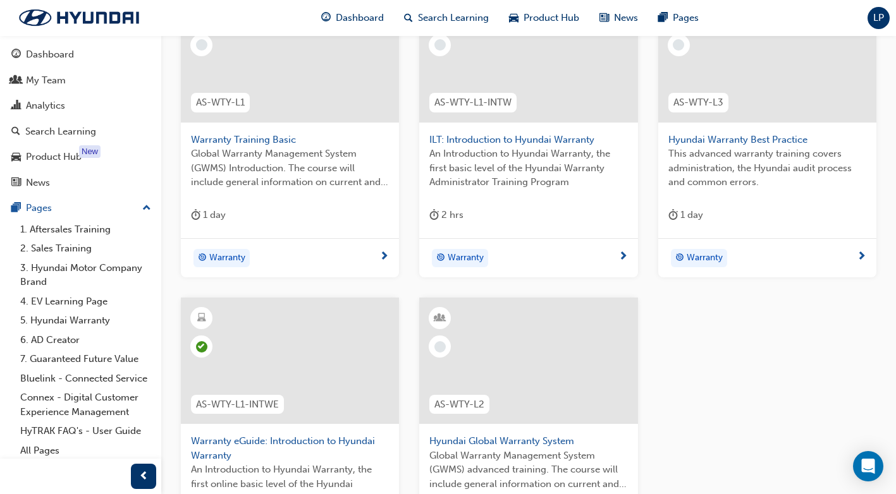
scroll to position [316, 0]
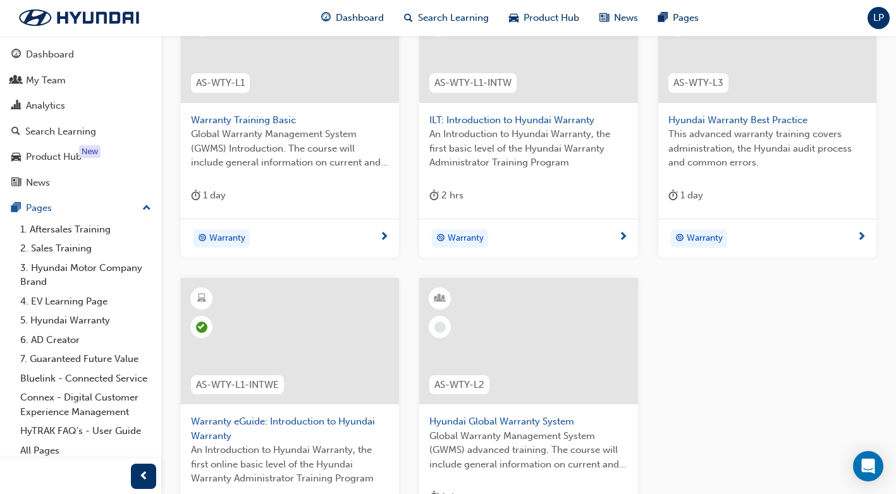
click at [689, 242] on span "Warranty" at bounding box center [705, 238] width 36 height 15
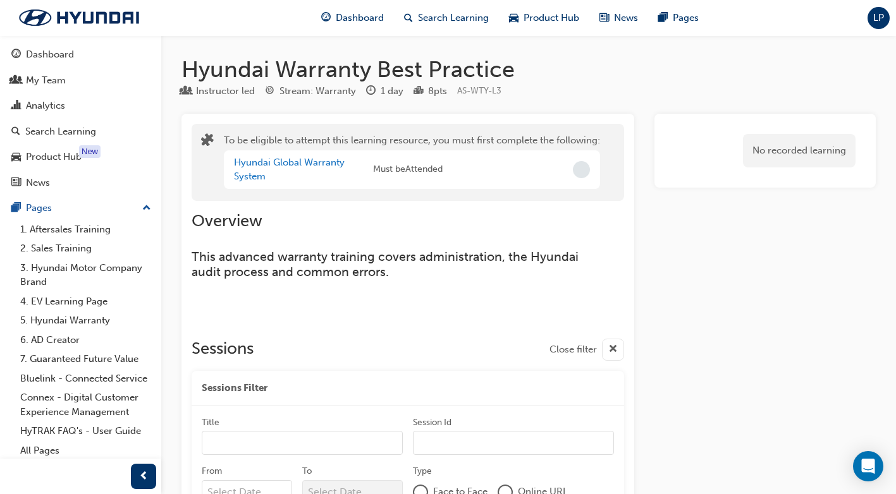
scroll to position [316, 0]
